Goal: Transaction & Acquisition: Purchase product/service

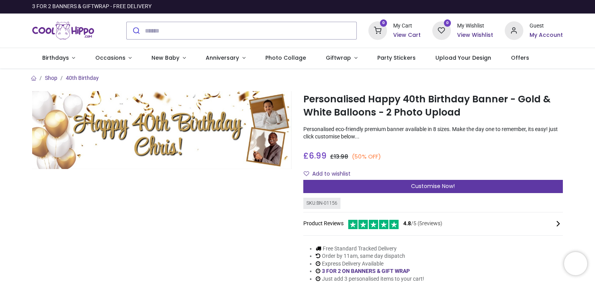
click at [380, 186] on div "Customise Now!" at bounding box center [432, 186] width 259 height 13
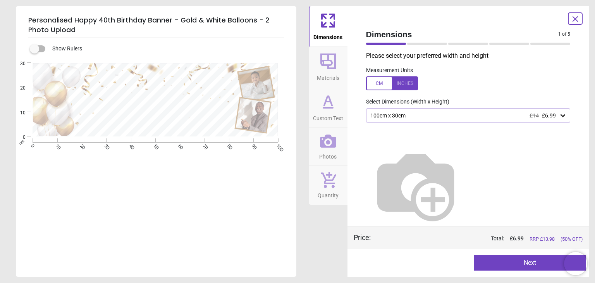
click at [560, 116] on icon at bounding box center [562, 115] width 5 height 3
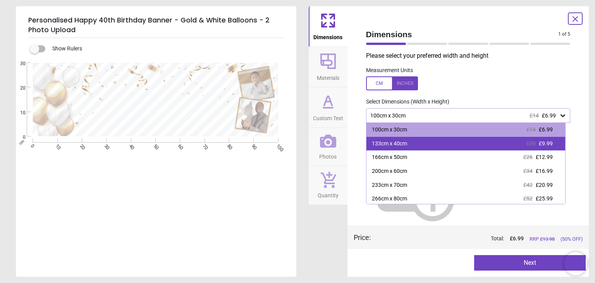
click at [460, 141] on div "133cm x 40cm £20 £9.99" at bounding box center [465, 144] width 199 height 14
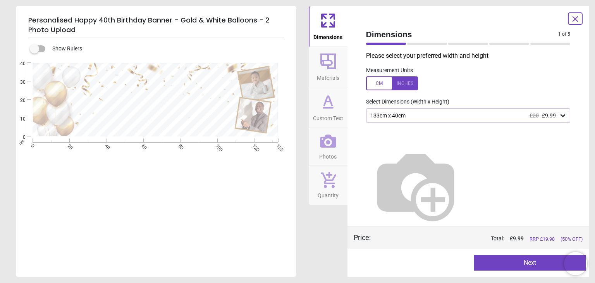
click at [511, 262] on button "Next" at bounding box center [529, 262] width 111 height 15
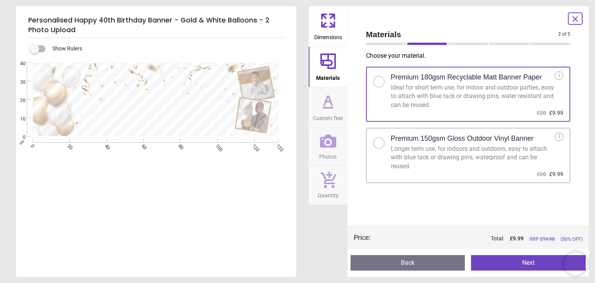
click at [499, 259] on button "Next" at bounding box center [528, 262] width 115 height 15
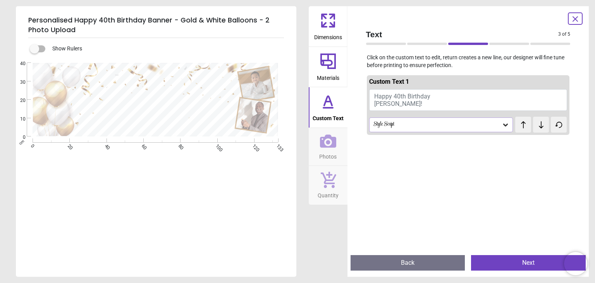
click at [387, 105] on span "Happy 40th Birthday [PERSON_NAME]!" at bounding box center [402, 100] width 56 height 15
click at [389, 105] on button "Happy 40th Birthday [PERSON_NAME]!" at bounding box center [468, 100] width 198 height 22
click at [387, 105] on span "Happy 40th Birthday [PERSON_NAME]!" at bounding box center [402, 100] width 56 height 15
click at [386, 98] on span "Happy 40th Birthday [PERSON_NAME]!" at bounding box center [402, 100] width 56 height 15
click at [380, 95] on span "Happy 40th Birthday [PERSON_NAME]!" at bounding box center [402, 100] width 56 height 15
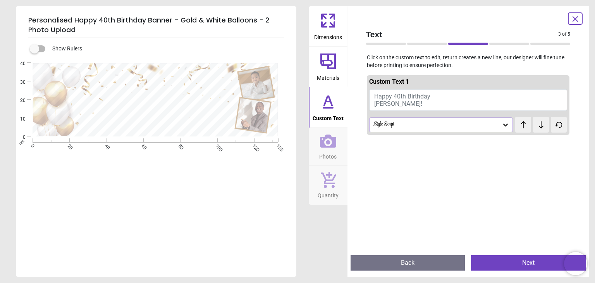
click at [380, 95] on span "Happy 40th Birthday [PERSON_NAME]!" at bounding box center [402, 100] width 56 height 15
click at [433, 99] on button "Happy 40th Birthday [PERSON_NAME]" at bounding box center [468, 98] width 198 height 19
click at [431, 99] on button "Happy 40th Birthday [PERSON_NAME]" at bounding box center [468, 98] width 198 height 19
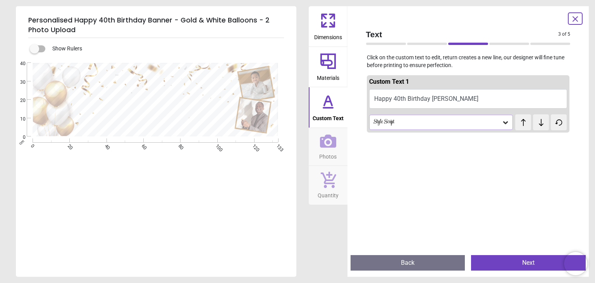
click at [455, 98] on button "Happy 40th Birthday [PERSON_NAME]" at bounding box center [468, 98] width 198 height 19
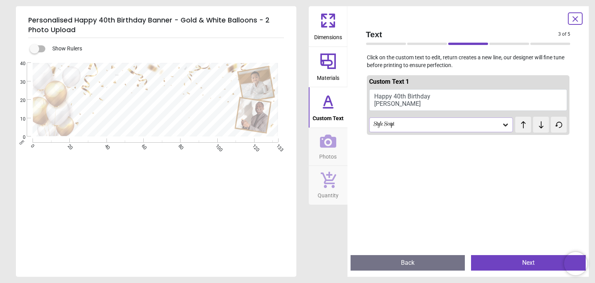
type textarea "**********"
click at [506, 261] on button "Next" at bounding box center [528, 262] width 115 height 15
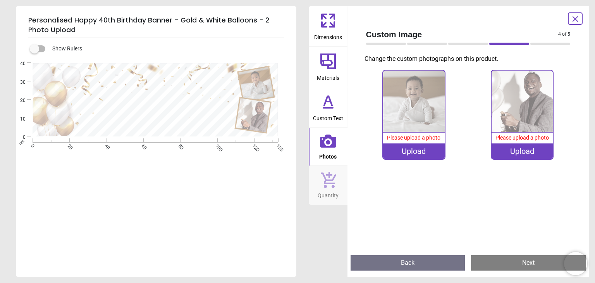
click at [410, 113] on img at bounding box center [413, 100] width 61 height 61
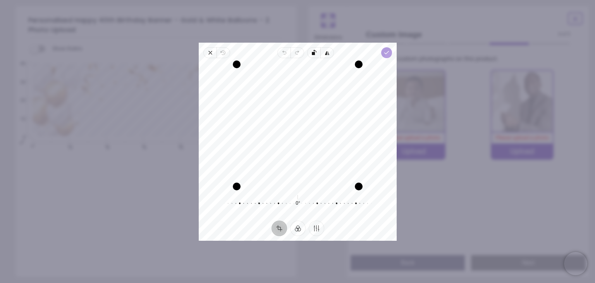
click at [386, 51] on icon "button" at bounding box center [386, 53] width 6 height 6
